Goal: Task Accomplishment & Management: Use online tool/utility

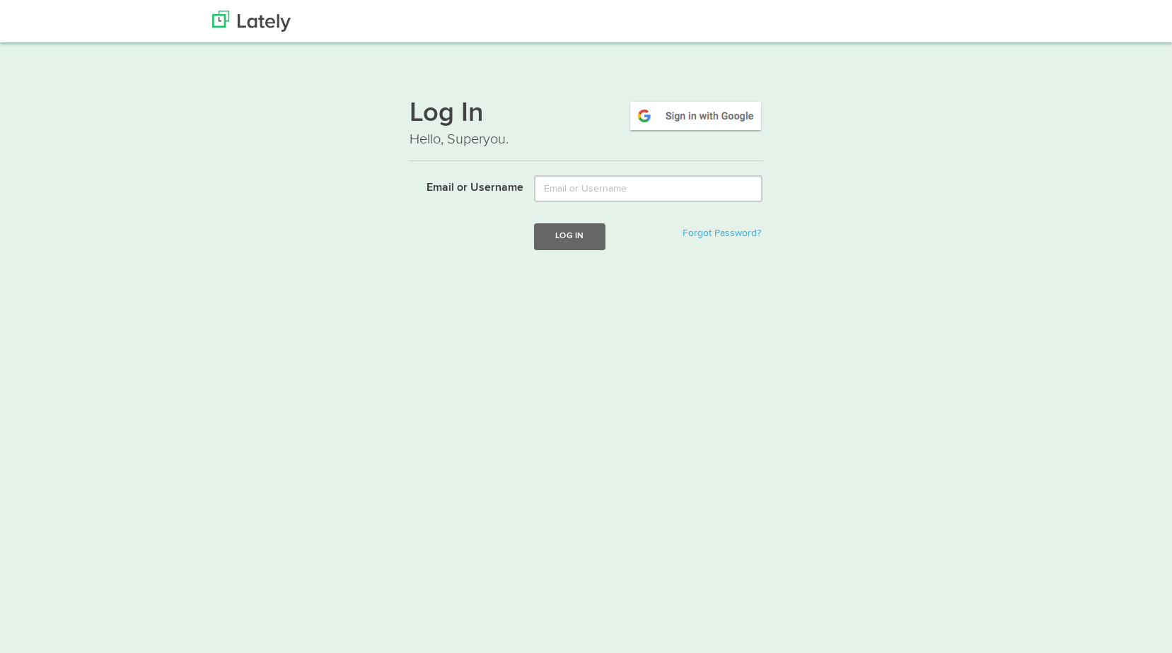
click at [572, 186] on input "Email or Username" at bounding box center [648, 188] width 228 height 27
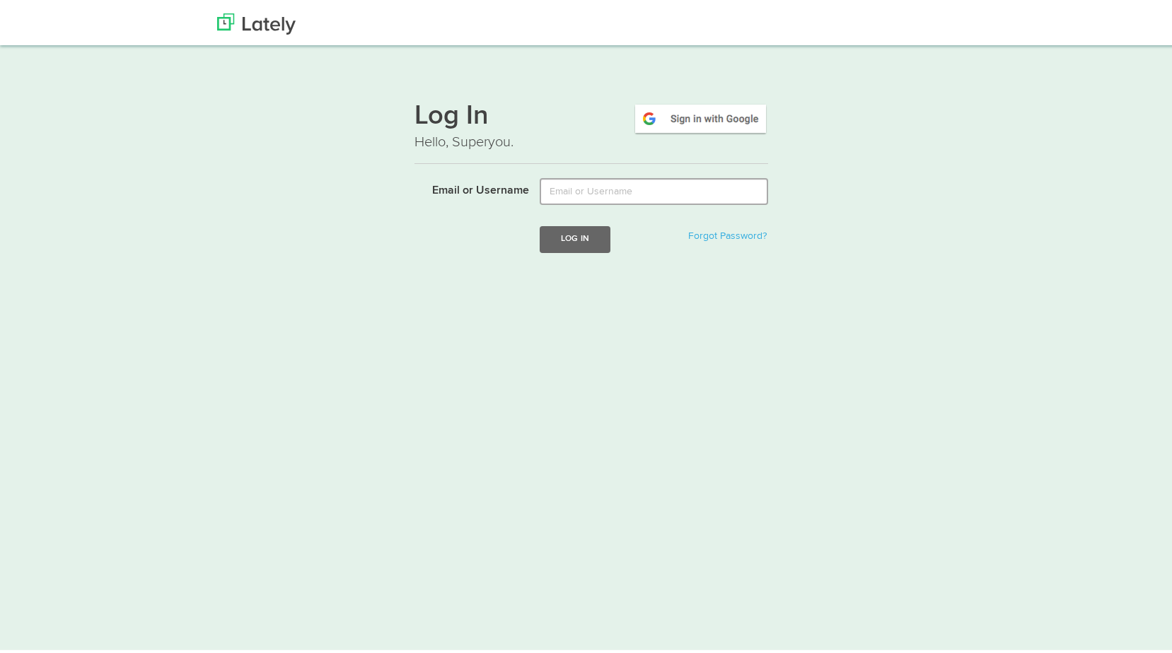
type input "[PERSON_NAME][EMAIL_ADDRESS][DOMAIN_NAME]"
click at [578, 238] on button "Log In" at bounding box center [574, 236] width 71 height 26
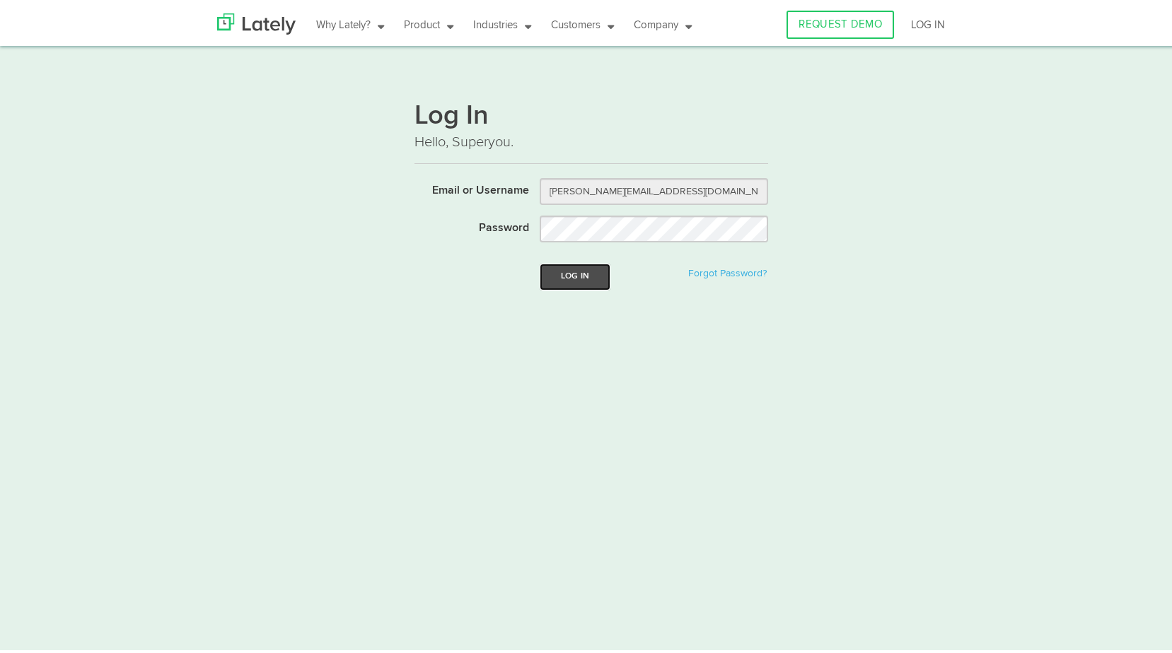
click at [564, 270] on button "Log In" at bounding box center [574, 274] width 71 height 26
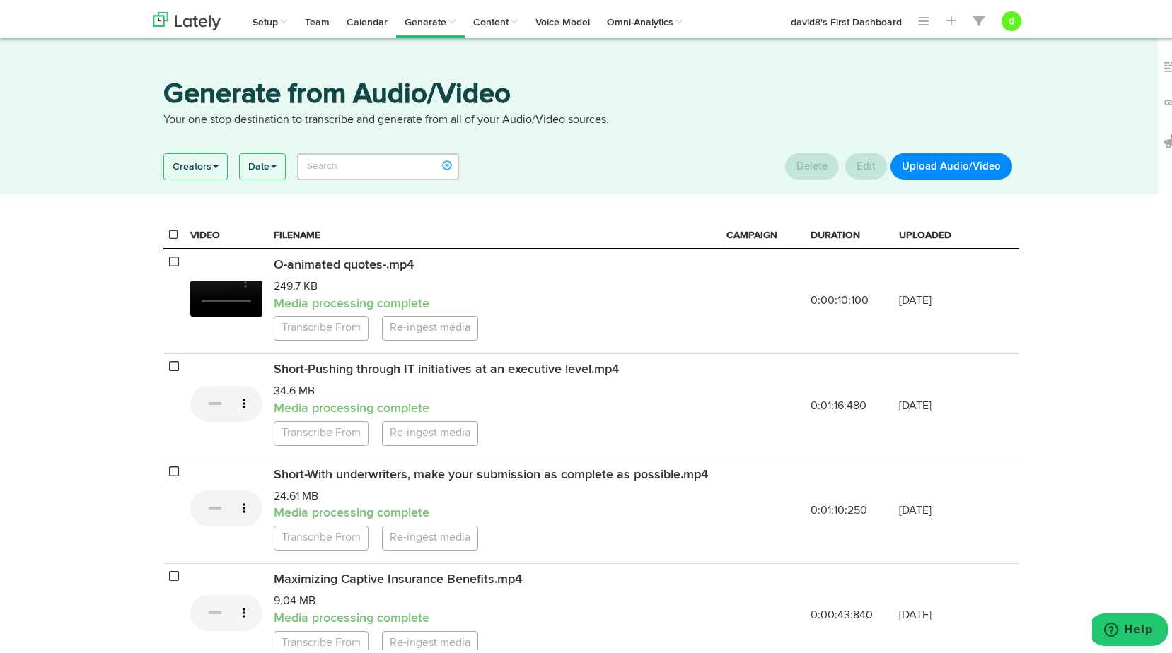
click at [961, 163] on button "Upload Audio/Video" at bounding box center [951, 164] width 122 height 26
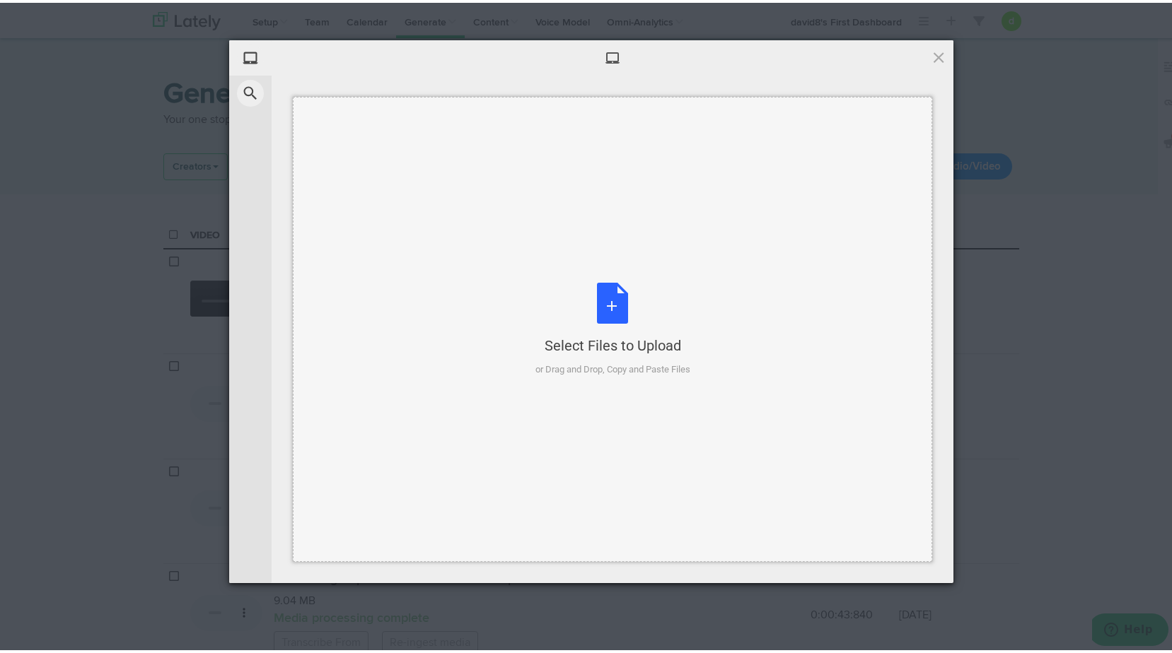
click at [596, 315] on div "Select Files to Upload or Drag and Drop, Copy and Paste Files" at bounding box center [612, 327] width 155 height 94
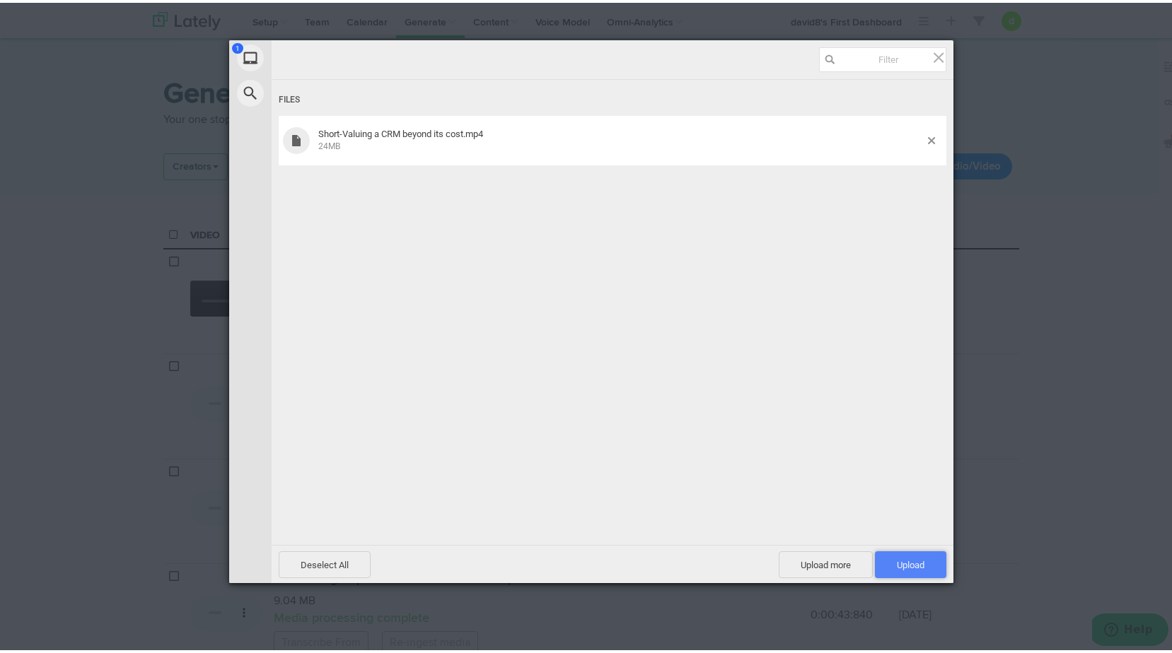
click at [924, 553] on span "Upload 1" at bounding box center [910, 562] width 71 height 27
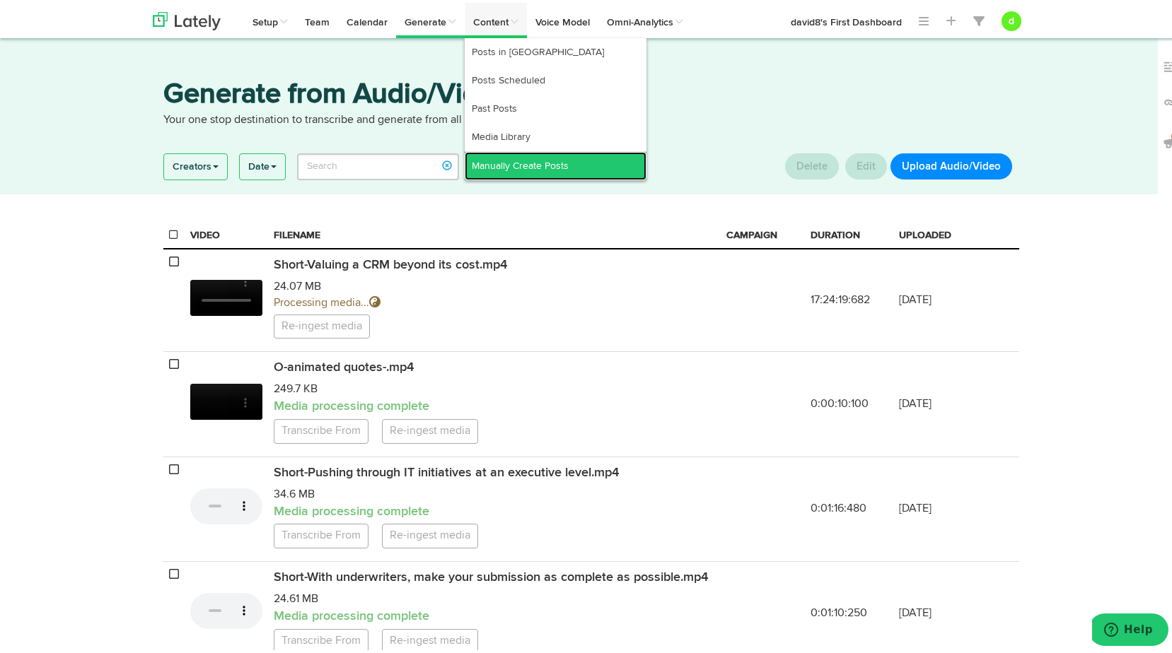
click at [509, 165] on link "Manually Create Posts" at bounding box center [556, 163] width 182 height 28
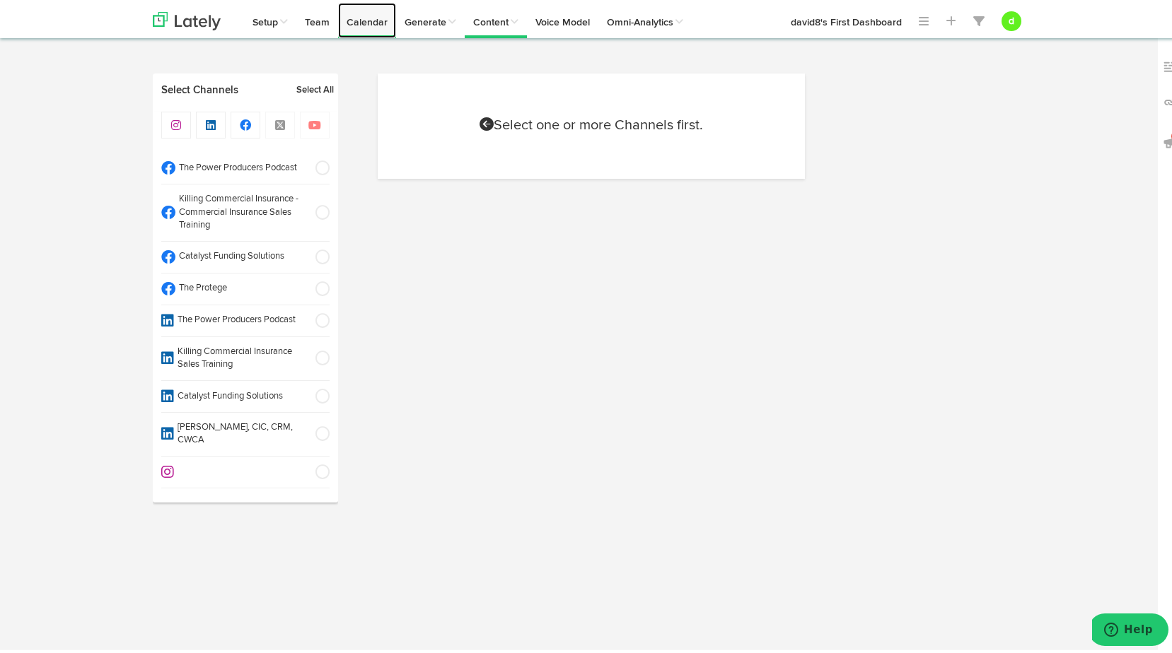
click at [368, 10] on link "Calendar" at bounding box center [367, 17] width 58 height 35
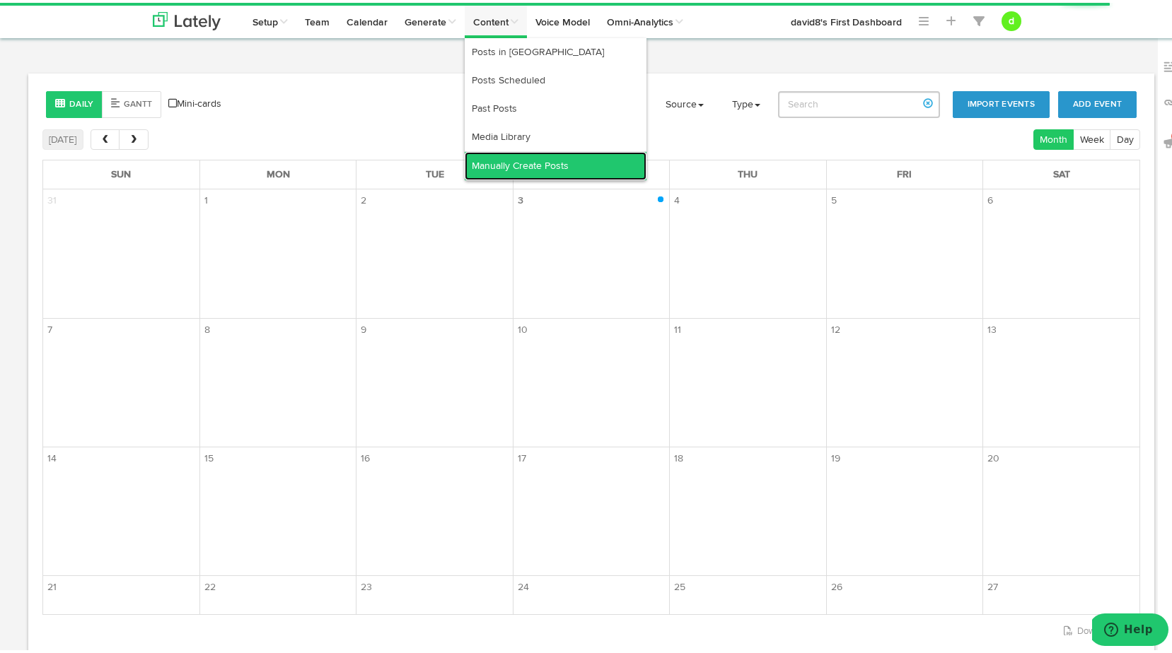
click at [520, 169] on link "Manually Create Posts" at bounding box center [556, 163] width 182 height 28
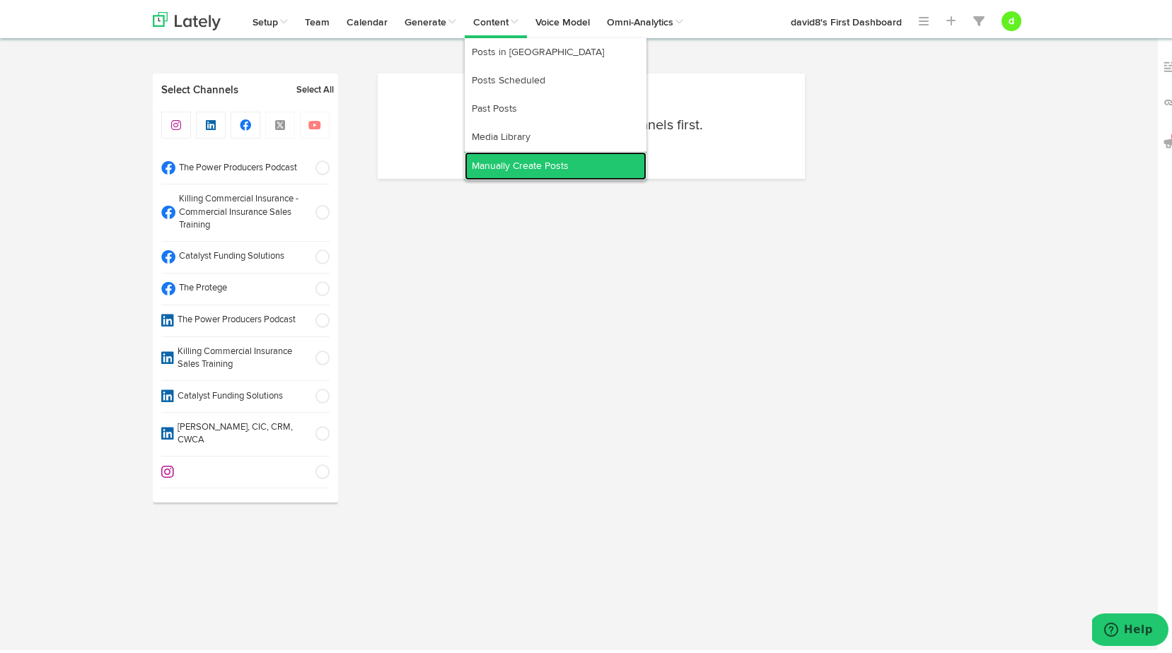
click at [518, 159] on link "Manually Create Posts" at bounding box center [556, 163] width 182 height 28
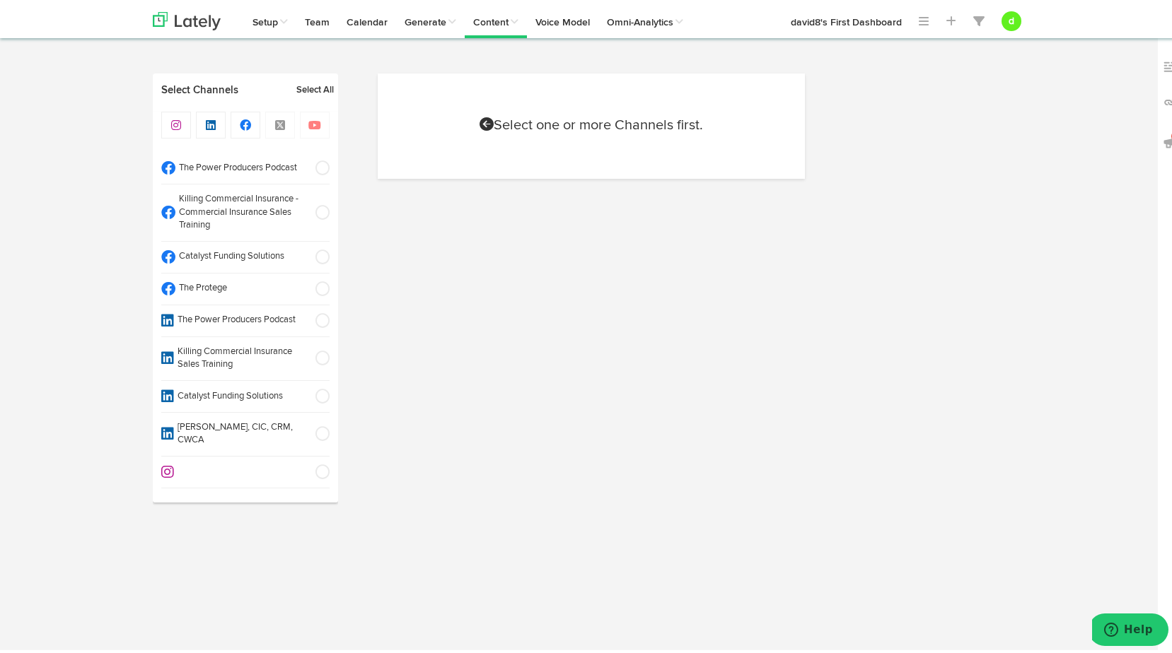
click at [321, 203] on span at bounding box center [317, 210] width 23 height 14
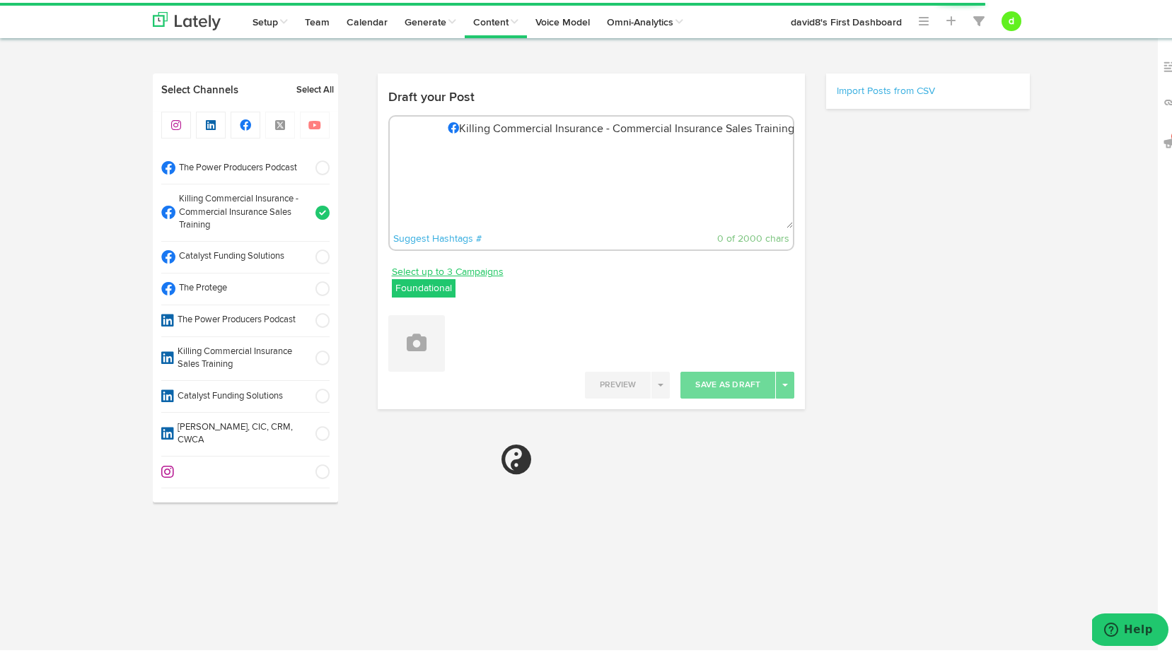
select select "10"
select select "35"
select select "PM"
click at [432, 284] on label "Foundational" at bounding box center [424, 285] width 64 height 18
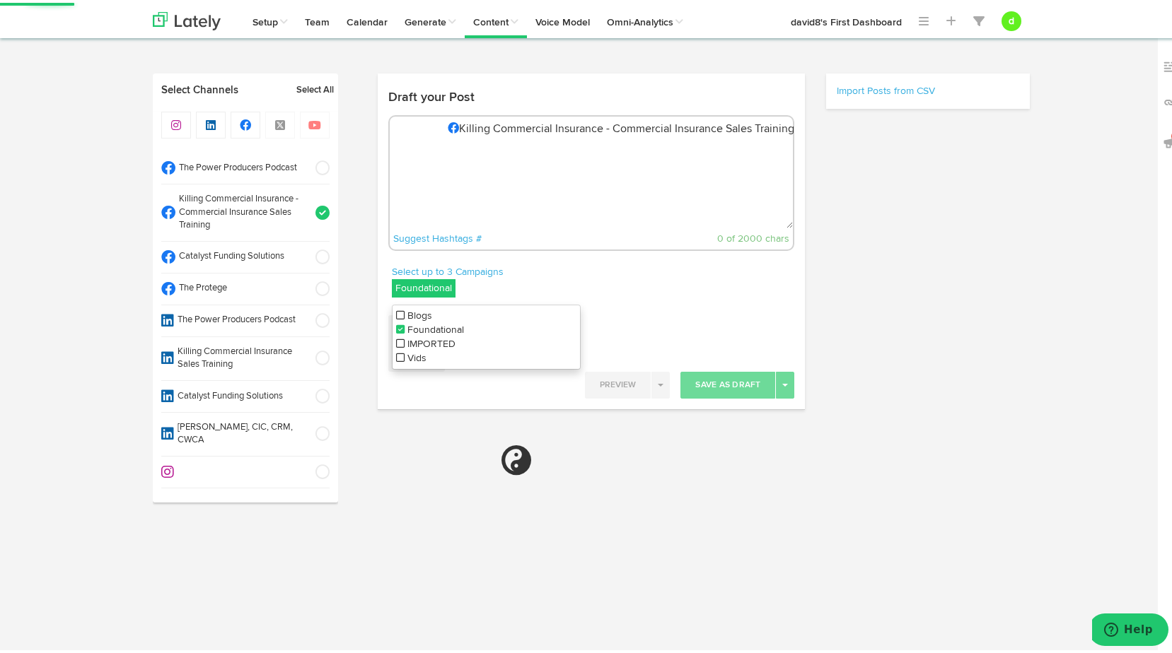
drag, startPoint x: 432, startPoint y: 284, endPoint x: 395, endPoint y: 359, distance: 83.8
click at [395, 359] on li "Vids" at bounding box center [485, 356] width 187 height 14
drag, startPoint x: 394, startPoint y: 326, endPoint x: 419, endPoint y: 317, distance: 26.4
click at [396, 327] on icon at bounding box center [400, 327] width 8 height 10
click at [626, 276] on div "Select up to 3 Campaigns Vids Blogs Foundational IMPORTED Vids" at bounding box center [592, 282] width 428 height 40
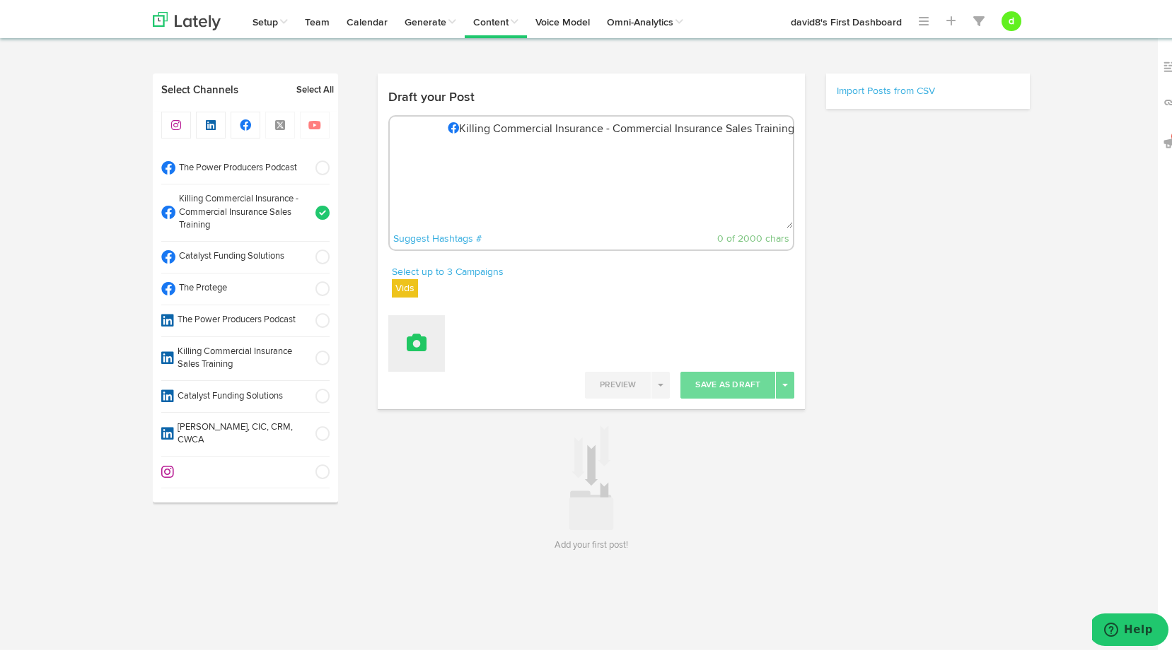
click at [436, 342] on button at bounding box center [416, 341] width 57 height 57
click at [448, 412] on link "Attach Videos from Lately" at bounding box center [456, 410] width 134 height 23
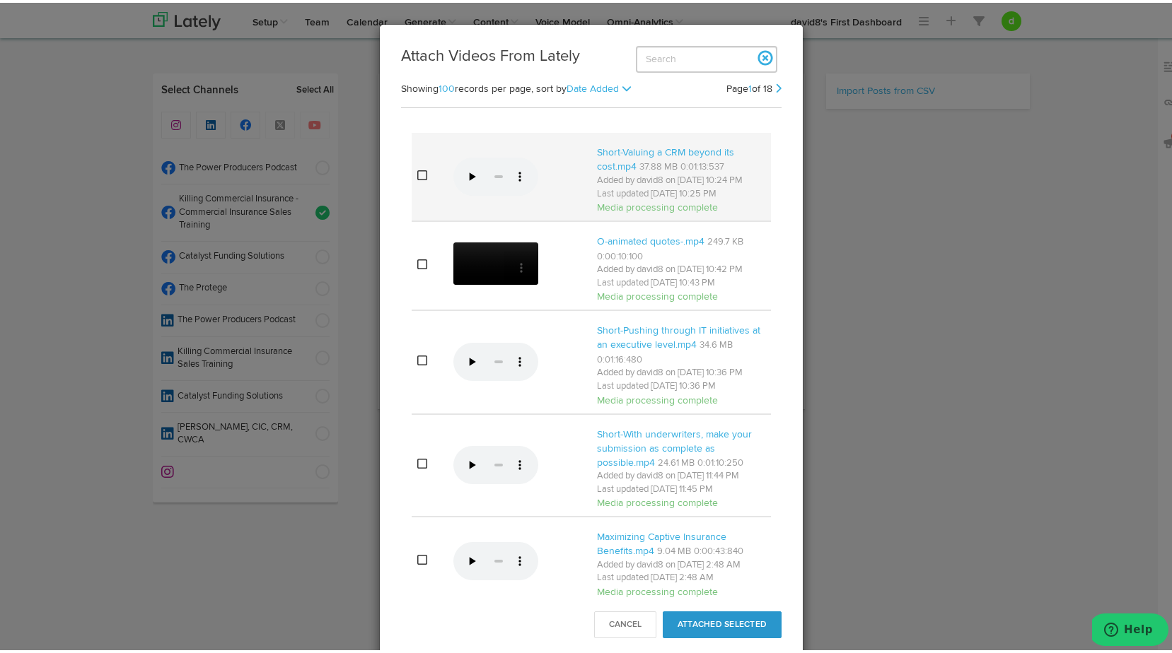
click at [421, 177] on td at bounding box center [430, 174] width 36 height 88
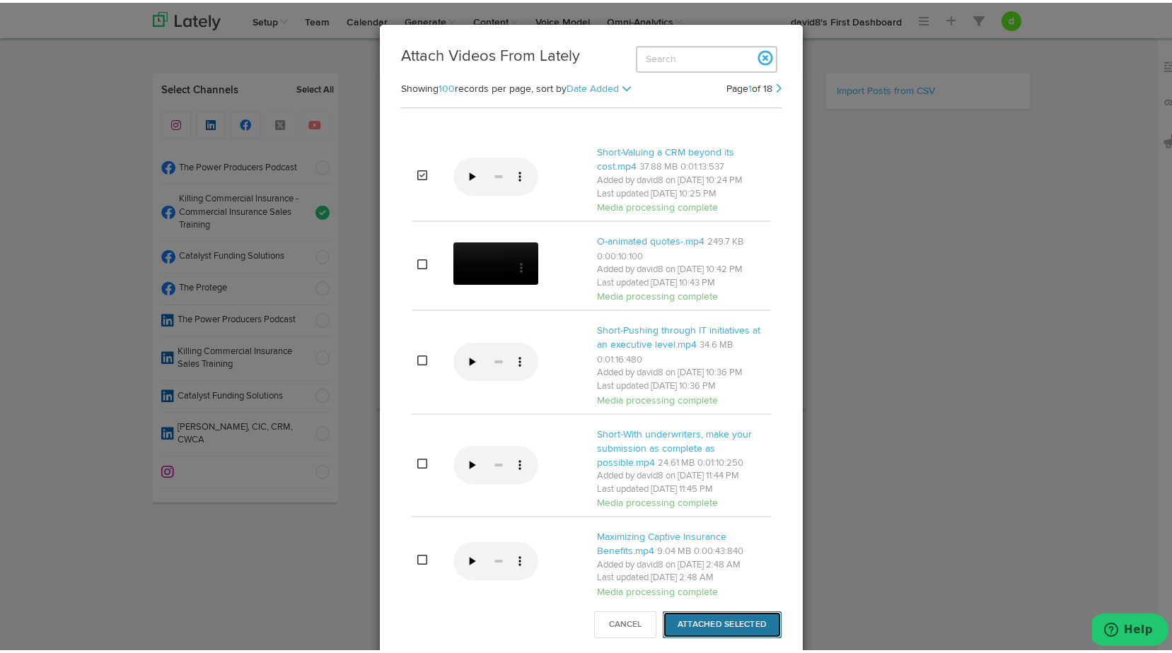
click at [718, 631] on button "Attached Selected" at bounding box center [722, 622] width 119 height 27
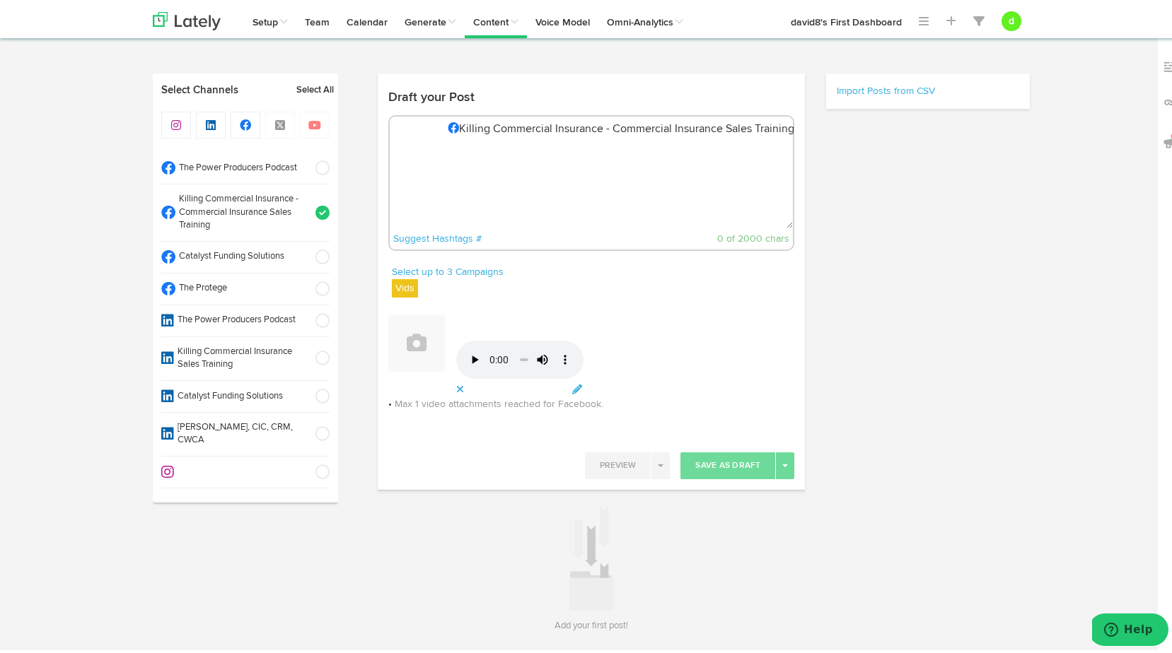
click at [478, 169] on textarea at bounding box center [592, 178] width 404 height 93
paste textarea ""Technology is a tool, but without the effort, it’s just a shiny object. Invest…"
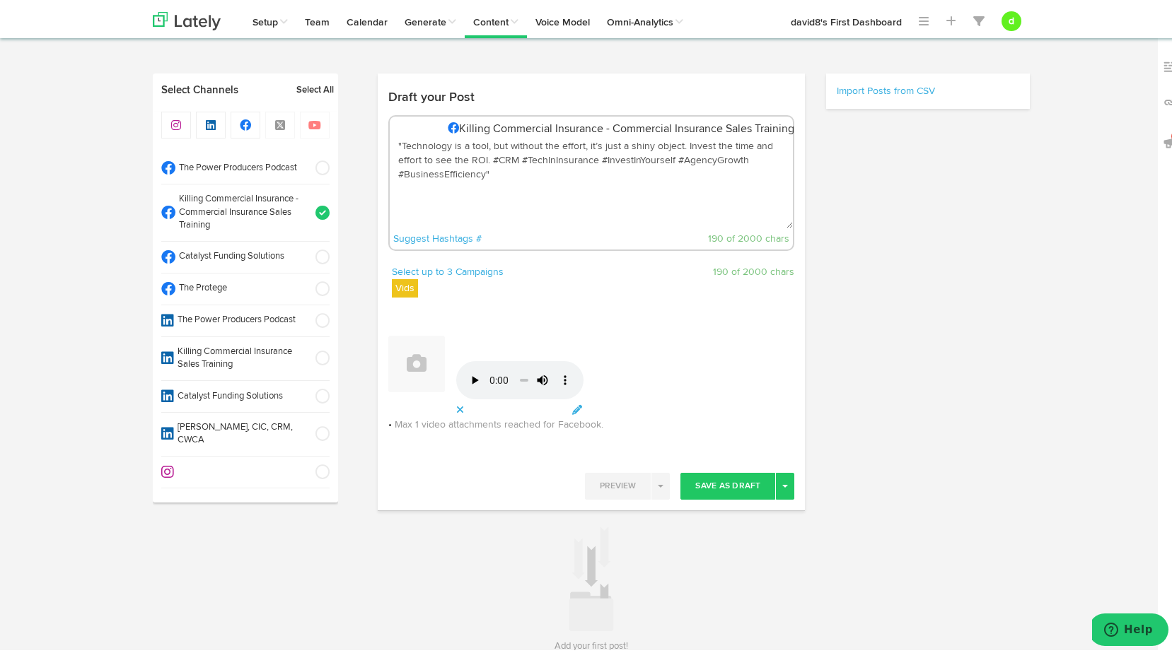
click at [486, 155] on textarea ""Technology is a tool, but without the effort, it’s just a shiny object. Invest…" at bounding box center [592, 178] width 404 height 93
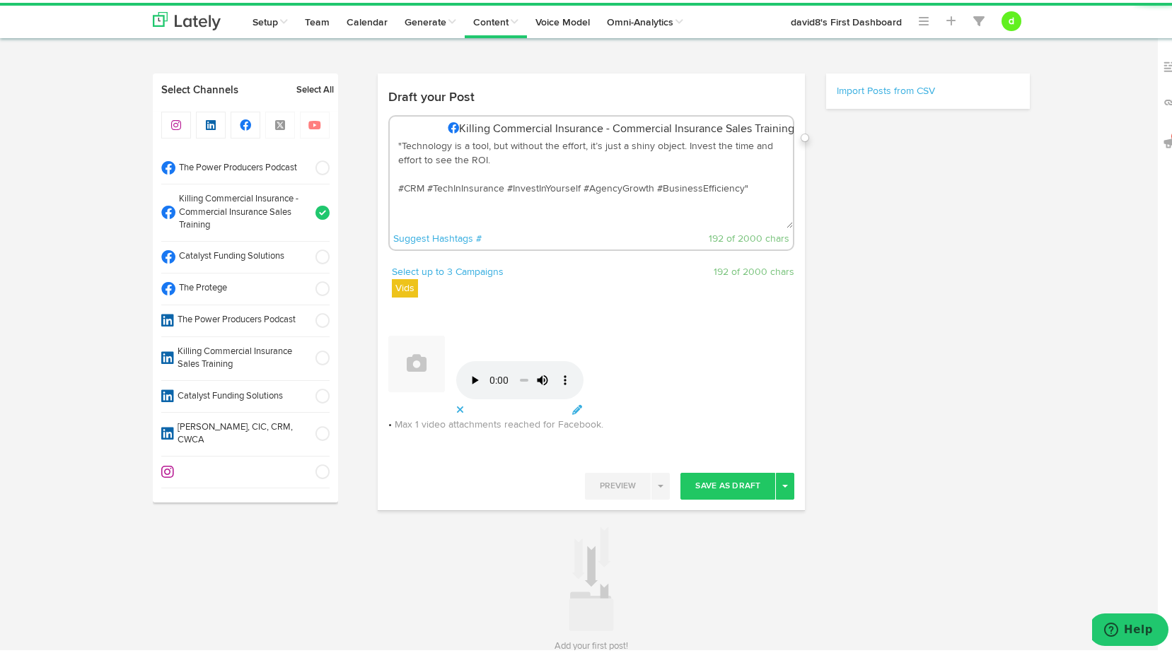
click at [444, 170] on textarea ""Technology is a tool, but without the effort, it’s just a shiny object. Invest…" at bounding box center [592, 178] width 404 height 93
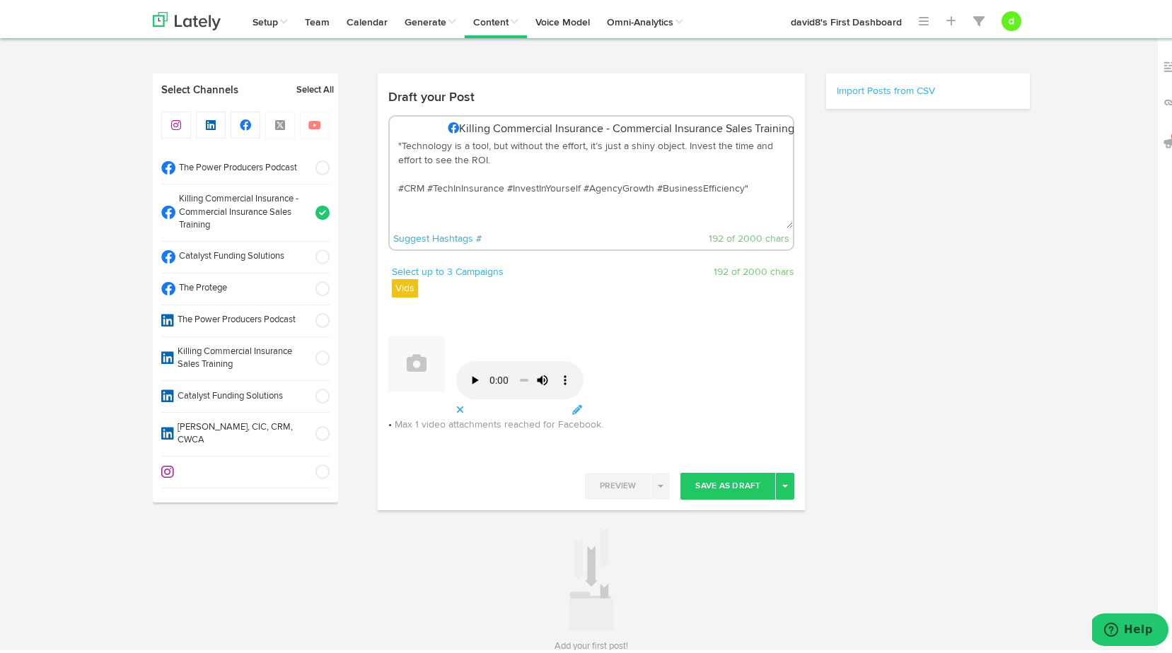
paste textarea "To learn more : [URL][DOMAIN_NAME]"
click at [397, 141] on textarea ""Technology is a tool, but without the effort, it’s just a shiny object. Invest…" at bounding box center [592, 178] width 404 height 93
click at [745, 182] on textarea "Technology is a tool, but without the effort, it’s just a shiny object. Invest …" at bounding box center [592, 178] width 404 height 93
type textarea "Technology is a tool, but without the effort, it’s just a shiny object. Invest …"
click at [729, 489] on button "Save As Draft" at bounding box center [727, 483] width 95 height 27
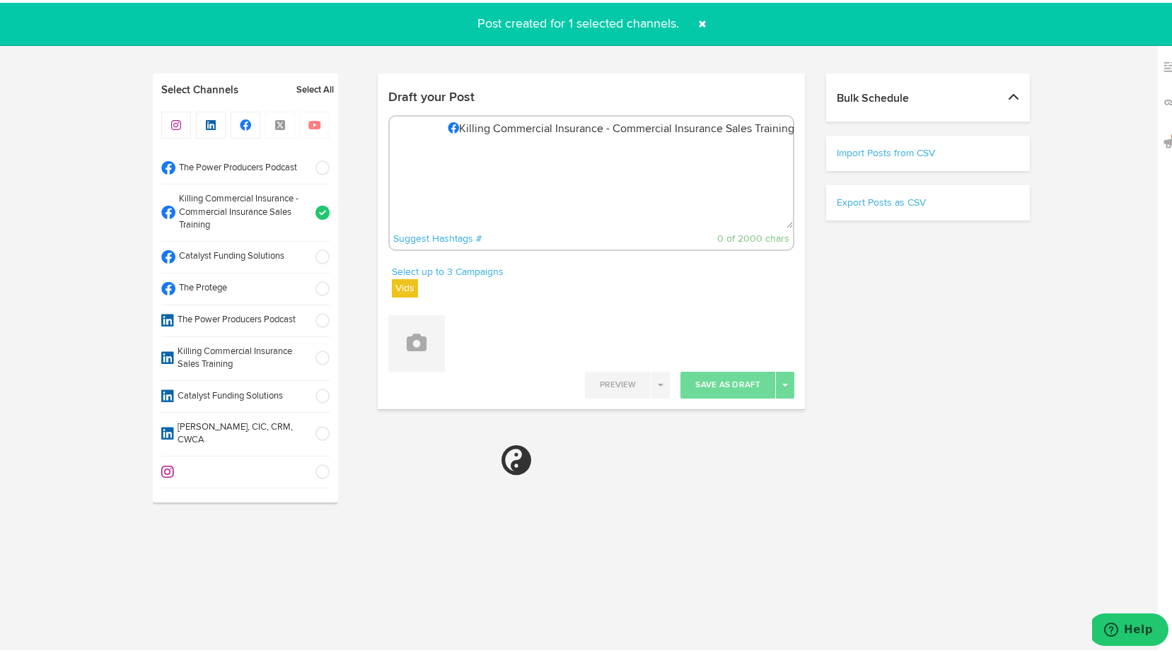
select select "11"
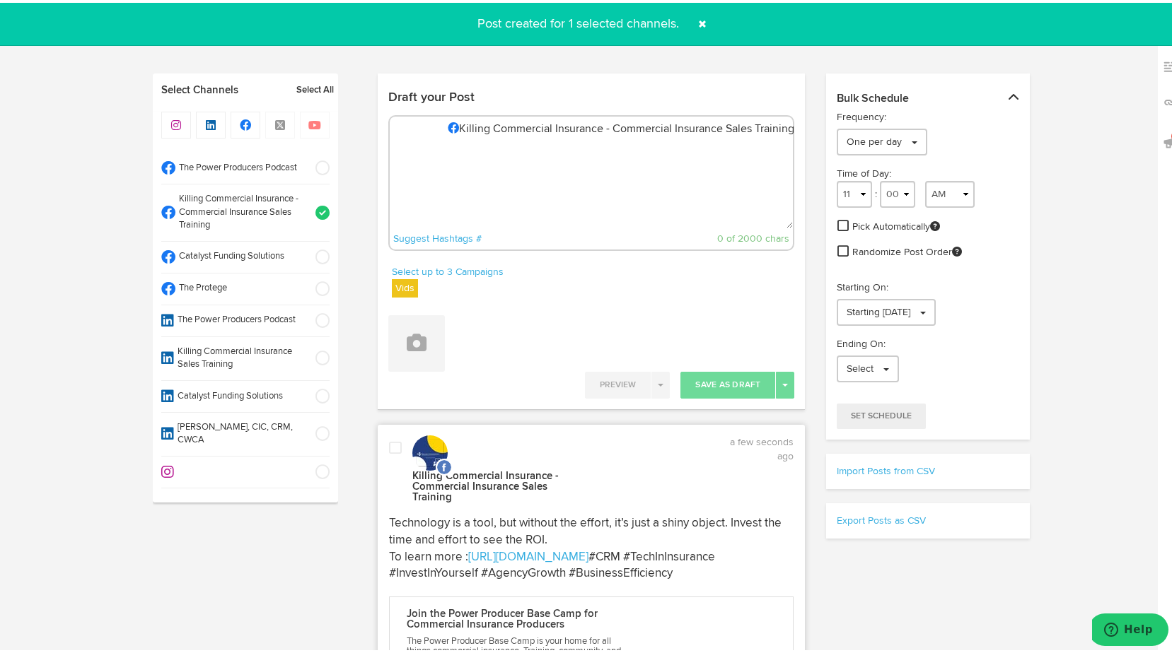
click at [390, 448] on span at bounding box center [395, 445] width 13 height 14
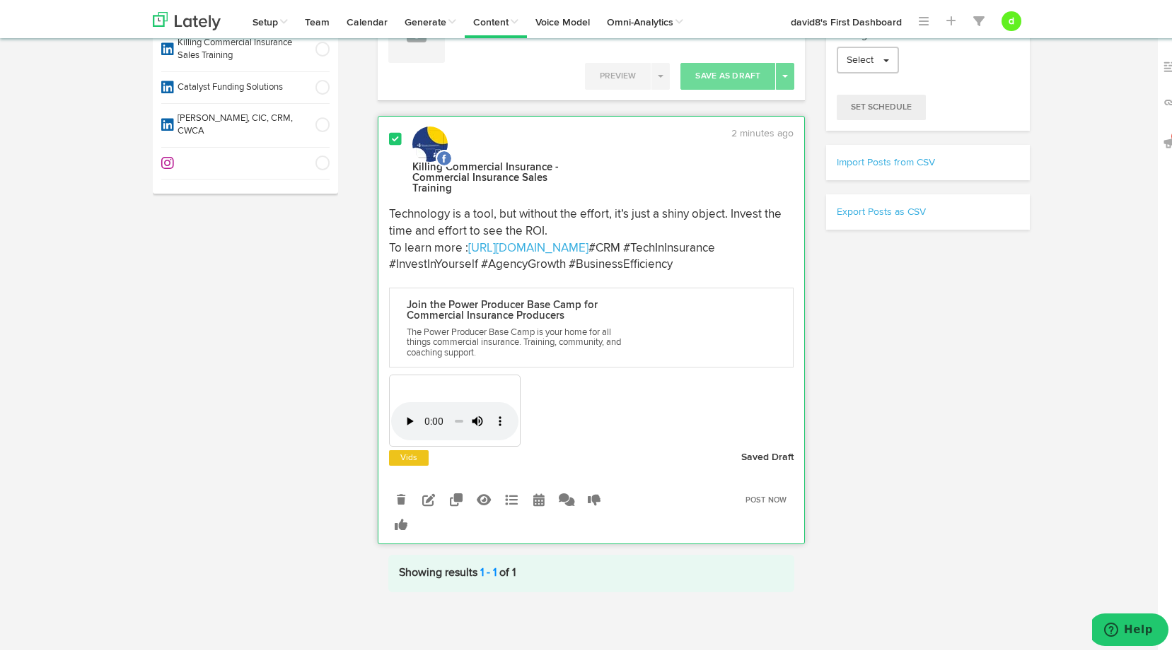
scroll to position [323, 0]
click at [482, 491] on icon at bounding box center [484, 497] width 14 height 13
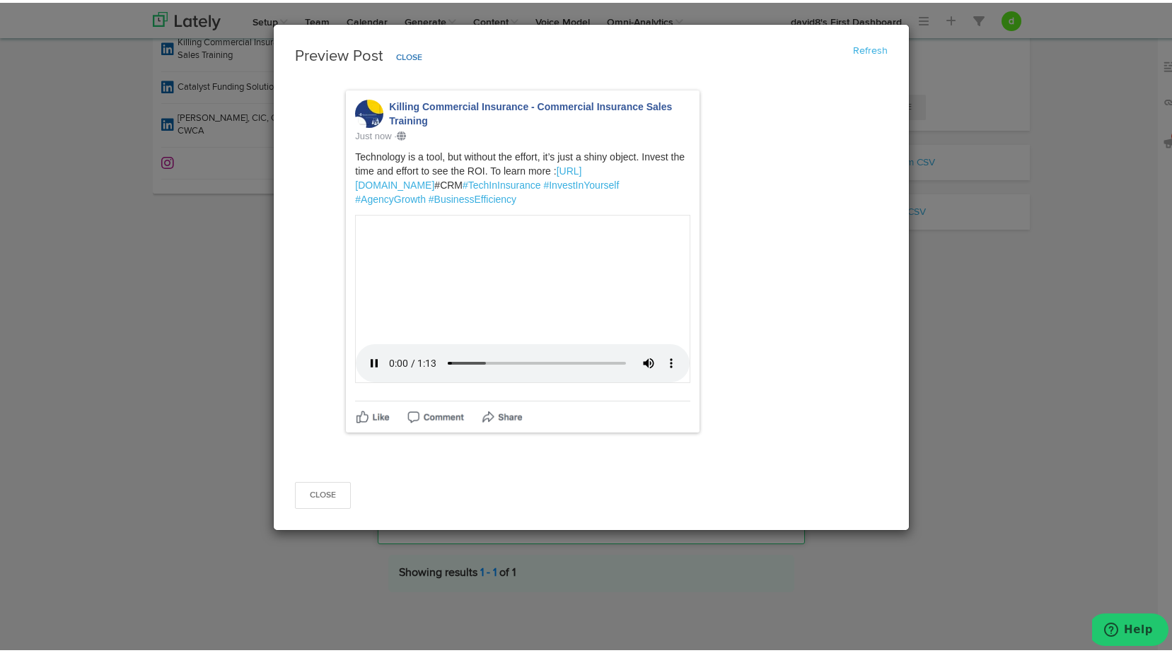
scroll to position [325, 0]
click at [325, 506] on button "Close" at bounding box center [323, 492] width 56 height 27
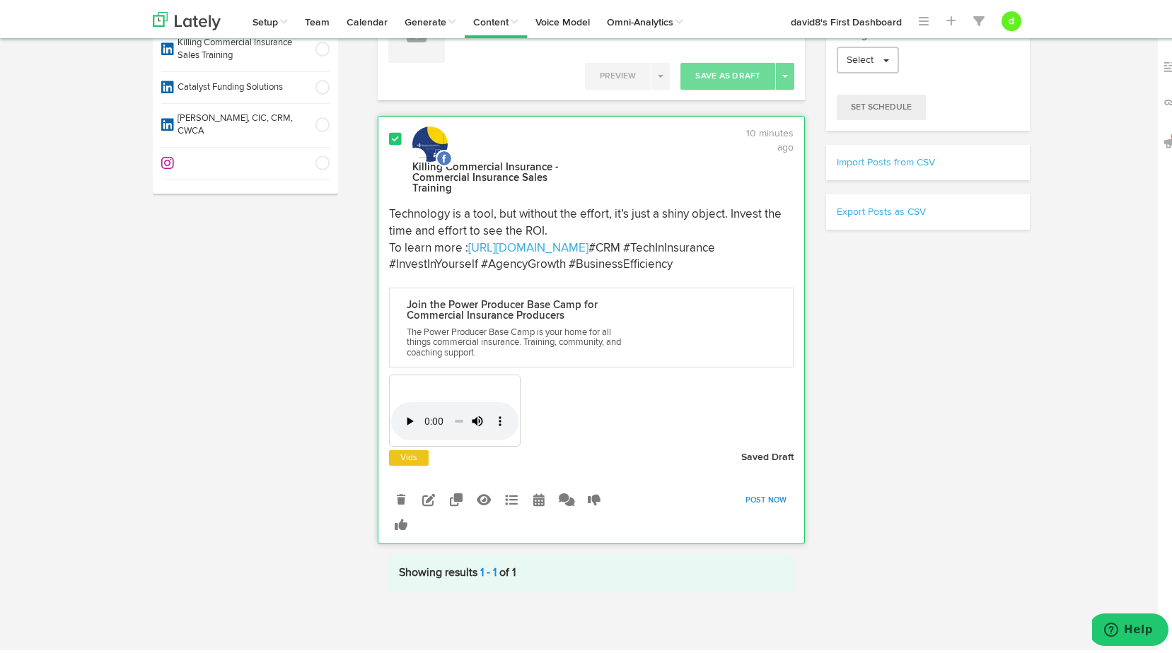
click at [762, 496] on link "Post Now" at bounding box center [766, 498] width 56 height 20
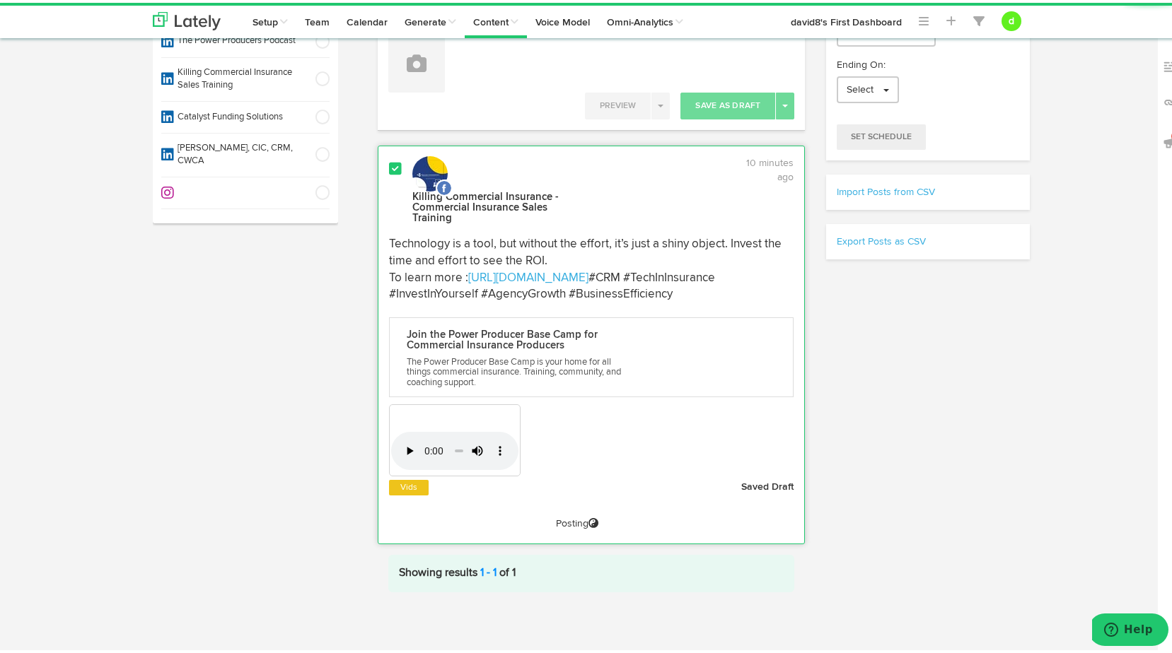
scroll to position [1, 0]
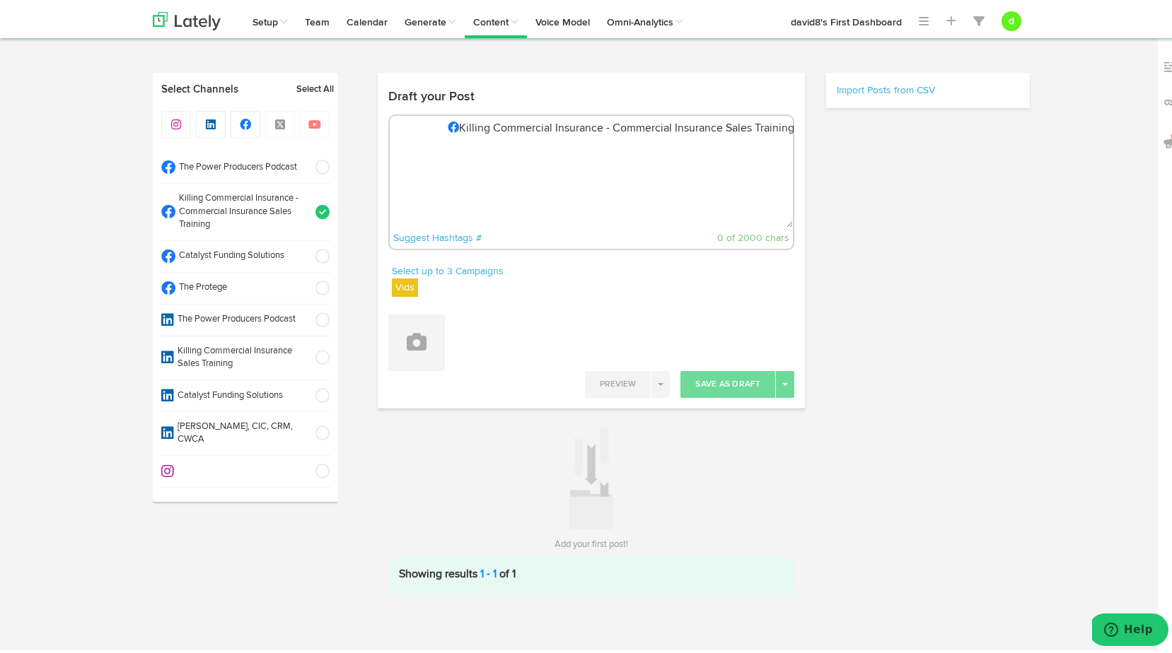
click at [315, 286] on span at bounding box center [317, 286] width 23 height 14
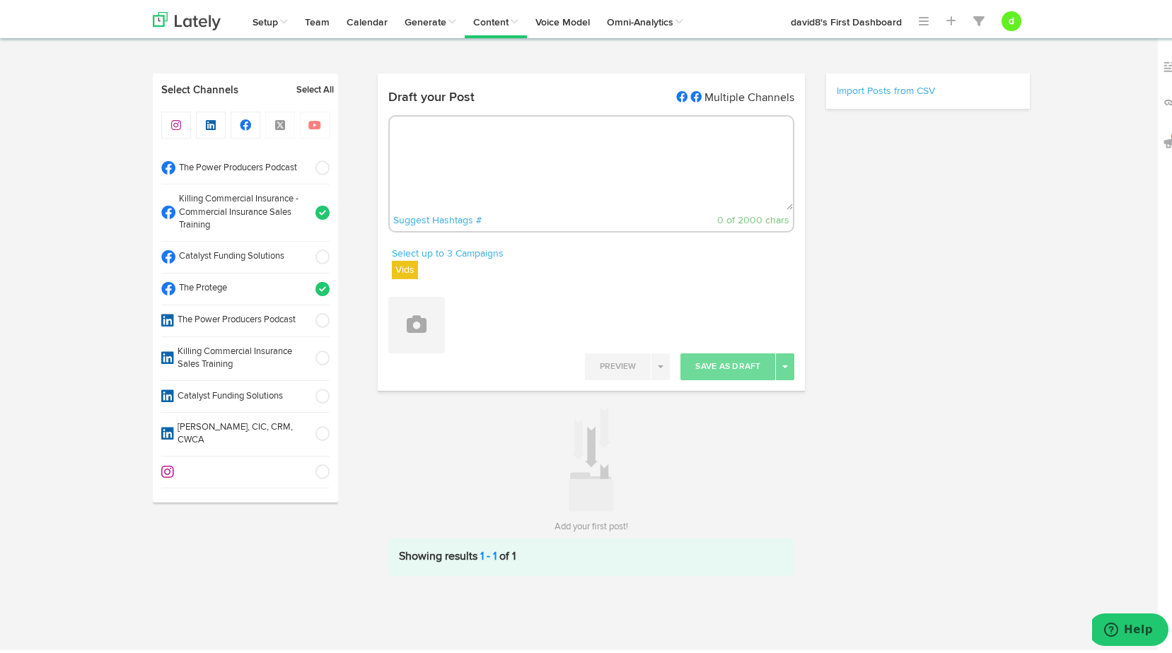
click at [320, 210] on span at bounding box center [317, 210] width 23 height 14
drag, startPoint x: 460, startPoint y: 148, endPoint x: 438, endPoint y: 148, distance: 21.9
click at [460, 148] on textarea at bounding box center [592, 160] width 404 height 93
paste textarea ""Leverage AI to amplify your impact in commercial insurance—boost efficiency, p…"
type textarea ""Leverage AI to amplify your impact in commercial insurance—boost efficiency, p…"
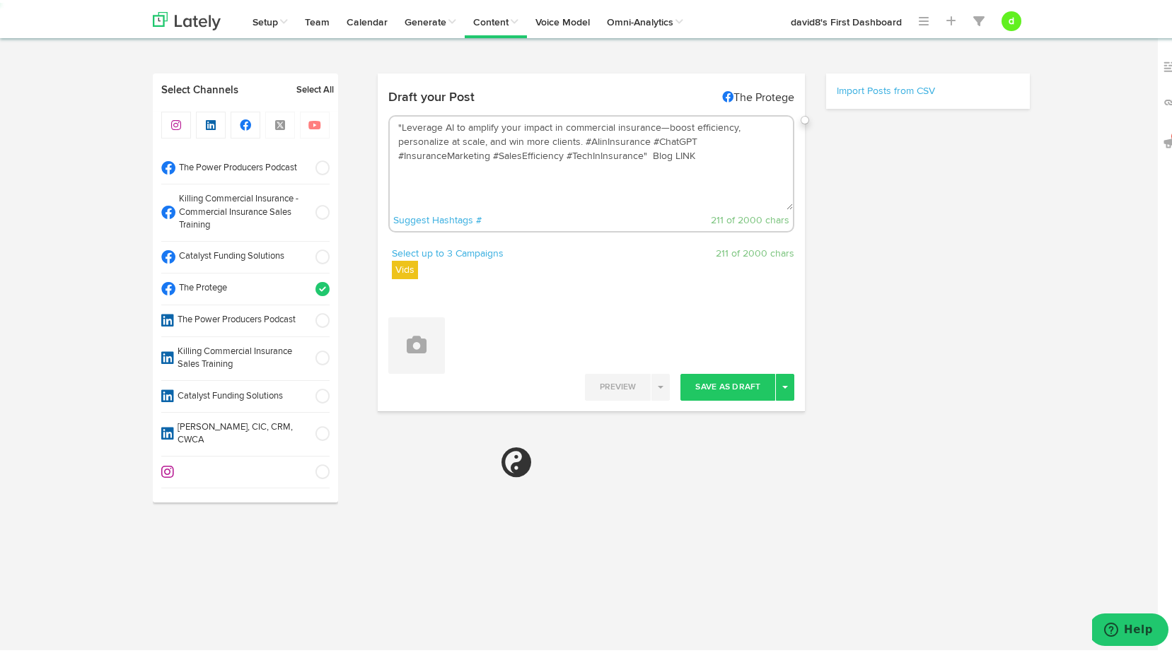
select select "11"
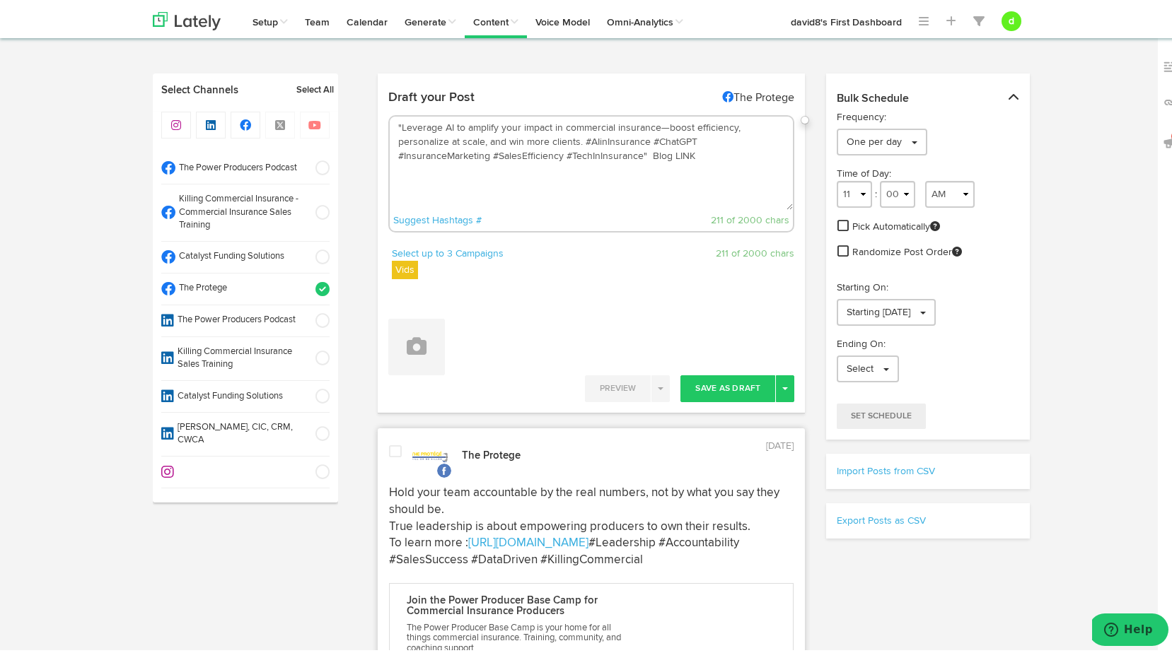
drag, startPoint x: 647, startPoint y: 140, endPoint x: 659, endPoint y: 141, distance: 12.0
click at [647, 140] on textarea ""Leverage AI to amplify your impact in commercial insurance—boost efficiency, p…" at bounding box center [592, 160] width 404 height 93
drag, startPoint x: 748, startPoint y: 169, endPoint x: 717, endPoint y: 151, distance: 36.1
click at [724, 153] on textarea ""Leverage AI to amplify your impact in commercial insurance—boost efficiency, p…" at bounding box center [592, 160] width 404 height 93
click at [726, 169] on textarea ""Leverage AI to amplify your impact in commercial insurance—boost efficiency, p…" at bounding box center [592, 160] width 404 height 93
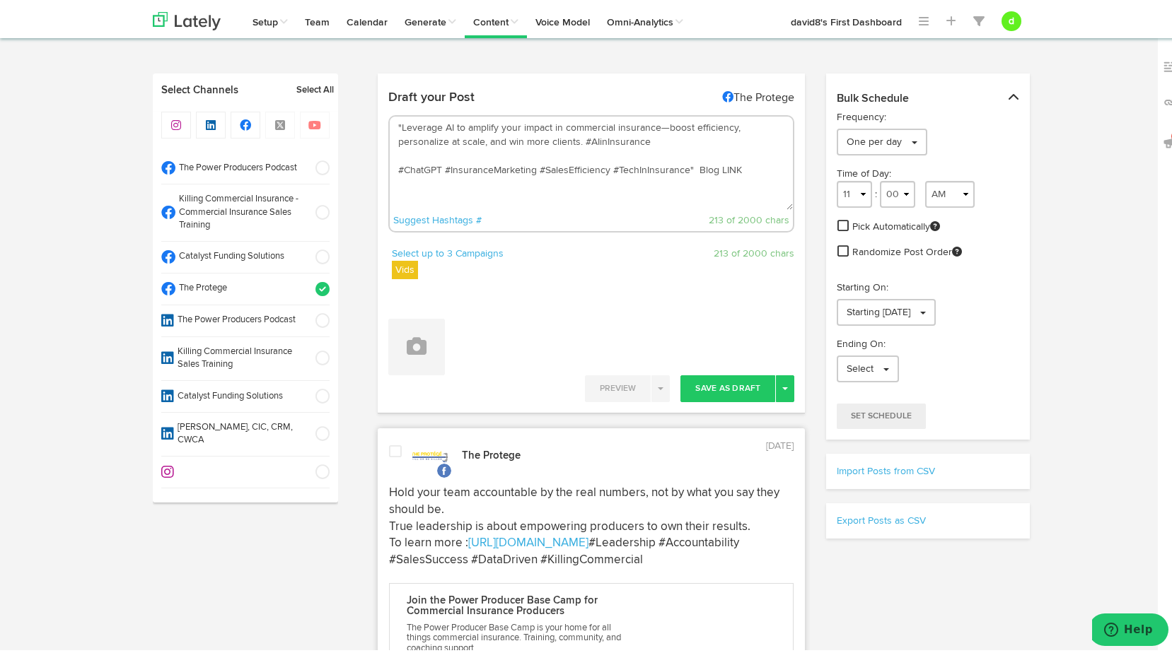
click at [738, 170] on textarea ""Leverage AI to amplify your impact in commercial insurance—boost efficiency, p…" at bounding box center [592, 160] width 404 height 93
click at [742, 163] on textarea ""Leverage AI to amplify your impact in commercial insurance—boost efficiency, p…" at bounding box center [592, 160] width 404 height 93
click at [395, 122] on textarea ""Leverage AI to amplify your impact in commercial insurance—boost efficiency, p…" at bounding box center [592, 160] width 404 height 93
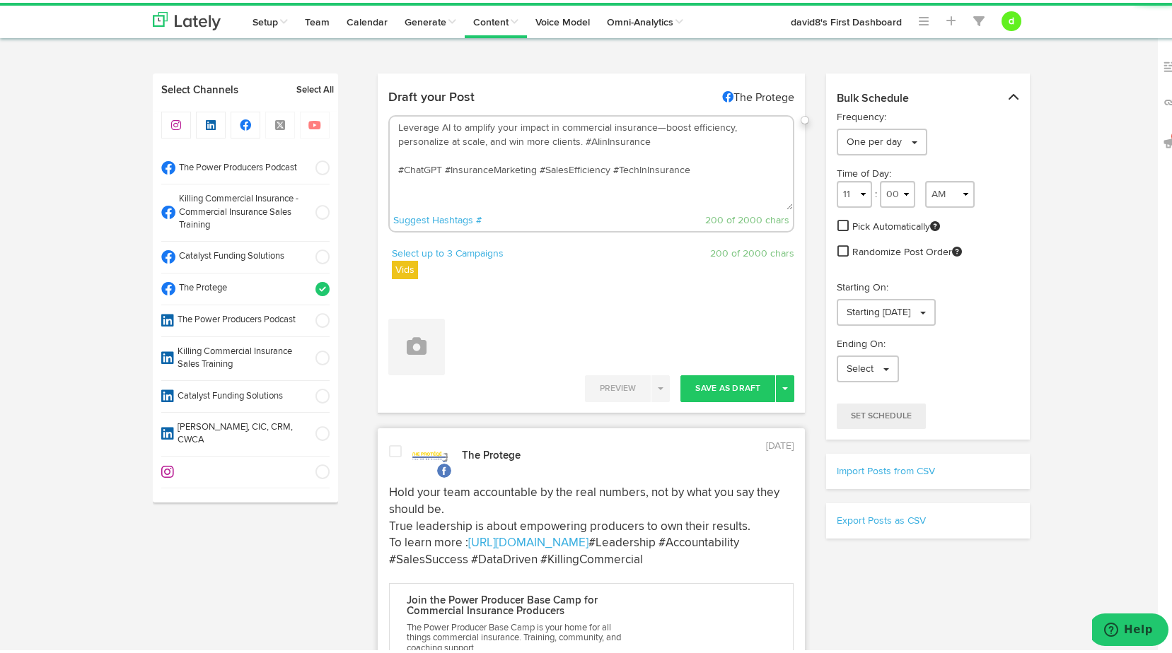
click at [401, 149] on textarea "Leverage AI to amplify your impact in commercial insurance—boost efficiency, pe…" at bounding box center [592, 160] width 404 height 93
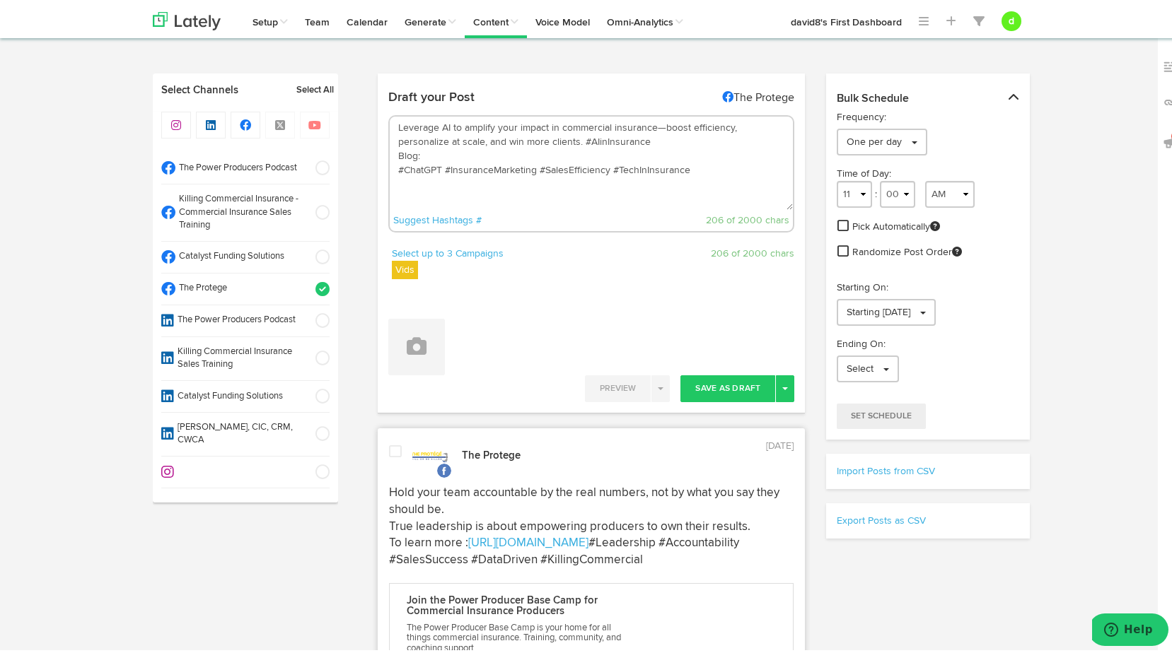
paste textarea "[URL][DOMAIN_NAME]"
type textarea "Leverage AI to amplify your impact in commercial insurance—boost efficiency, pe…"
click at [434, 360] on button at bounding box center [416, 344] width 57 height 57
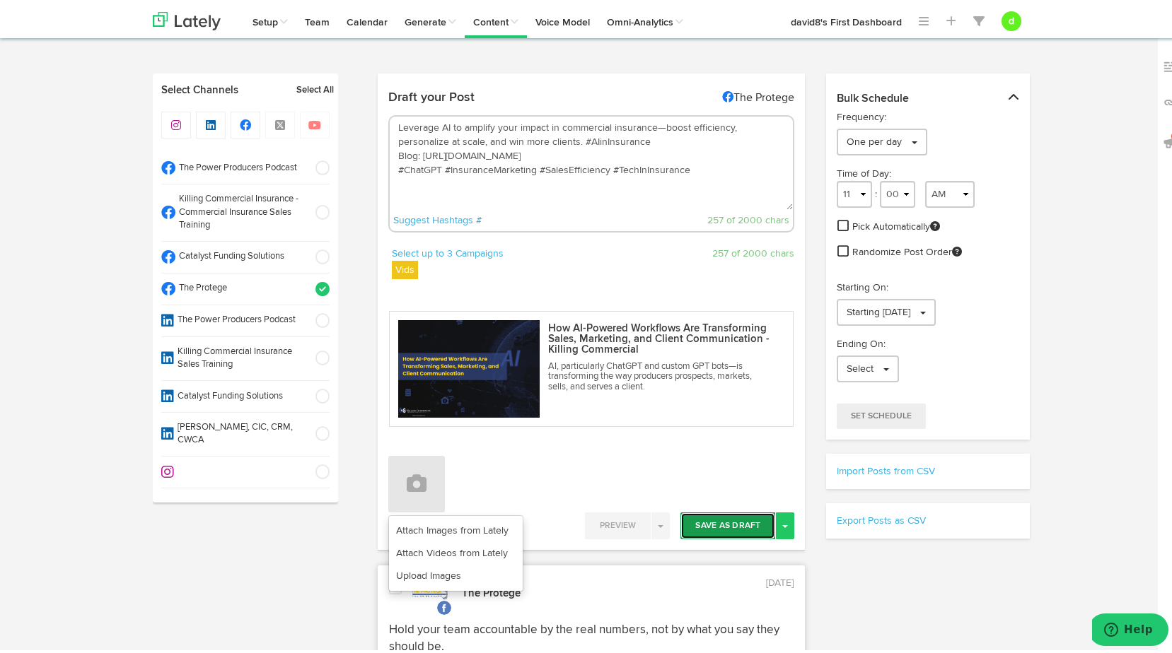
click at [720, 520] on button "Save As Draft" at bounding box center [727, 523] width 95 height 27
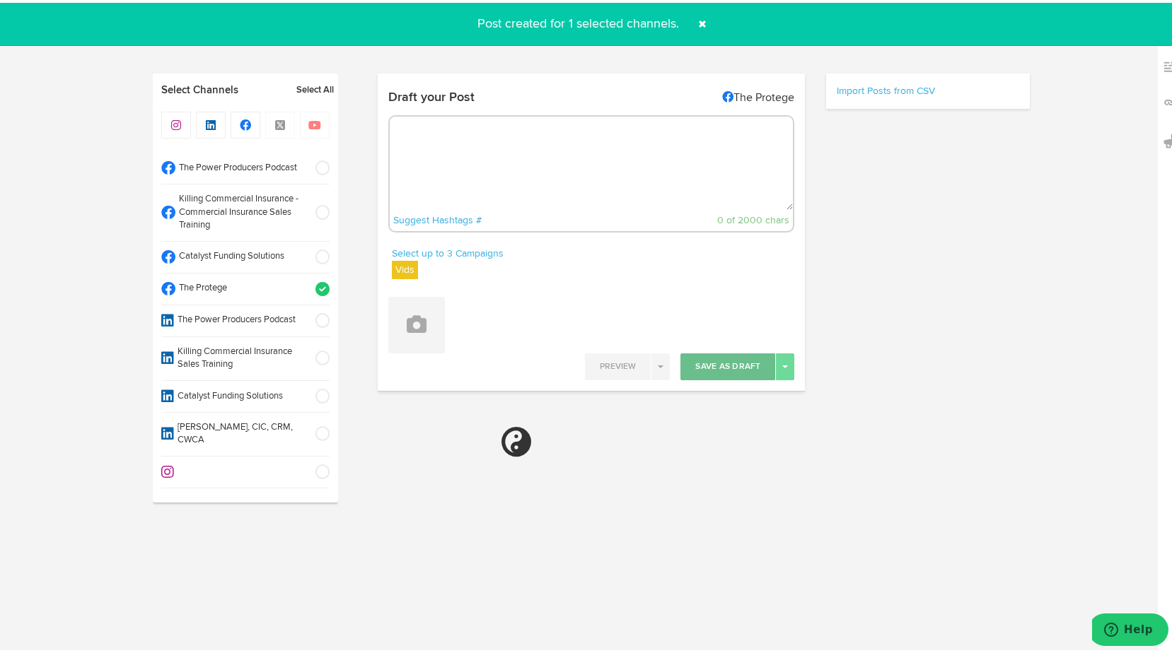
select select "11"
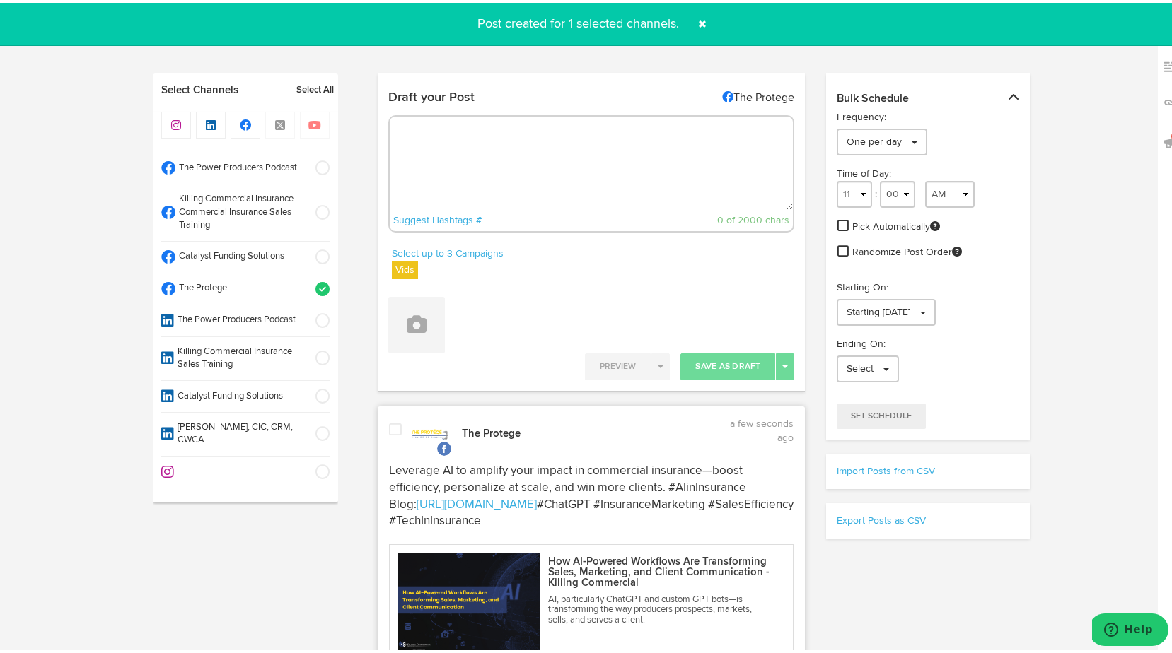
click at [393, 420] on span at bounding box center [395, 427] width 13 height 14
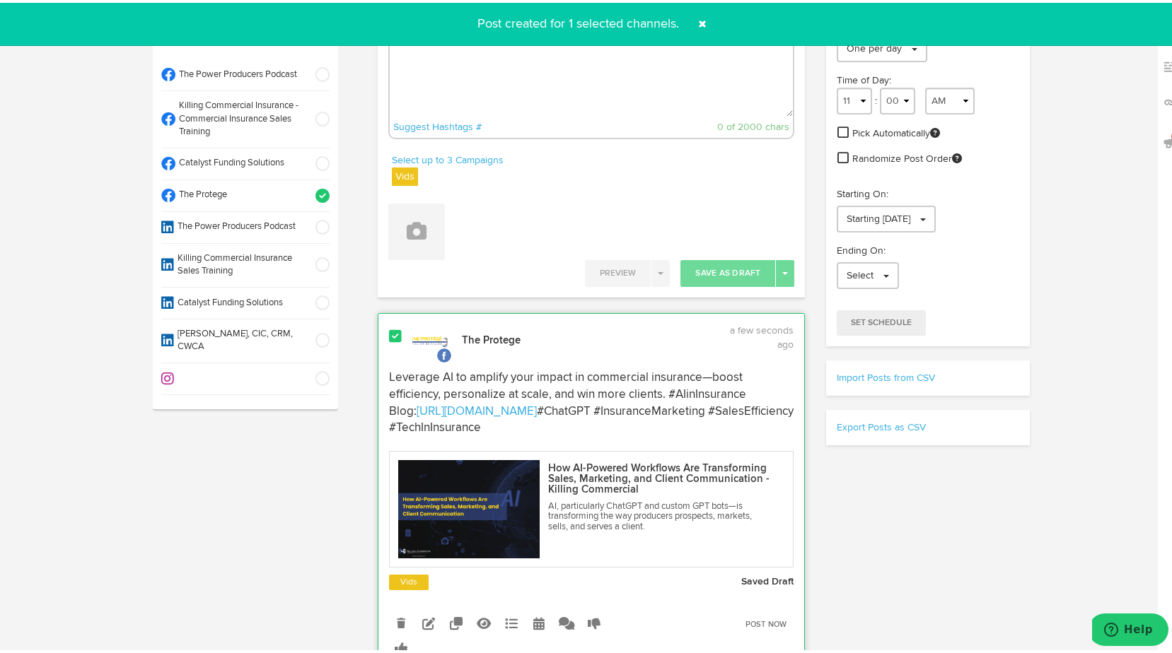
scroll to position [141, 0]
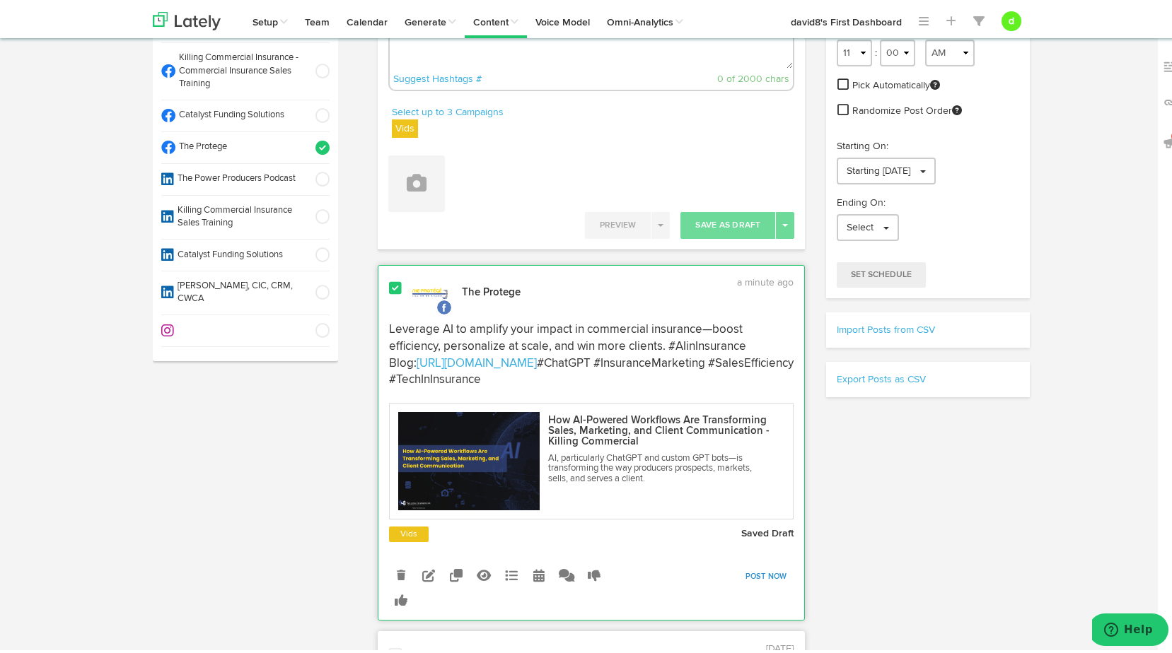
click at [773, 570] on link "Post Now" at bounding box center [766, 574] width 56 height 20
